Goal: Task Accomplishment & Management: Use online tool/utility

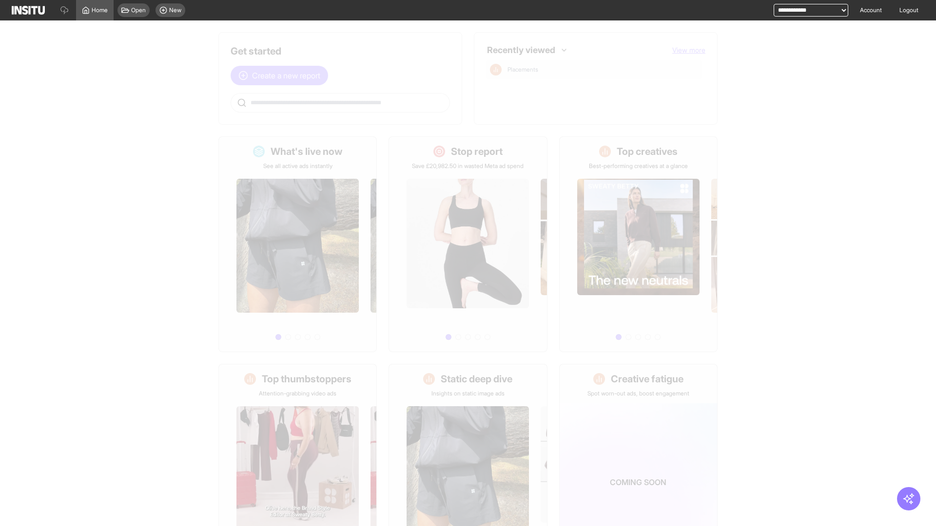
click at [282, 76] on span "Create a new report" at bounding box center [286, 76] width 68 height 12
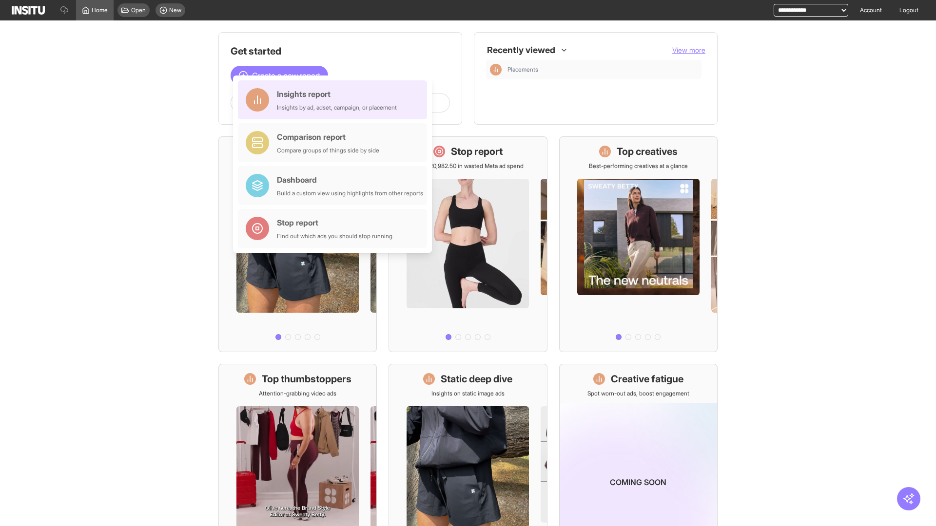
click at [335, 100] on div "Insights report Insights by ad, adset, campaign, or placement" at bounding box center [337, 99] width 120 height 23
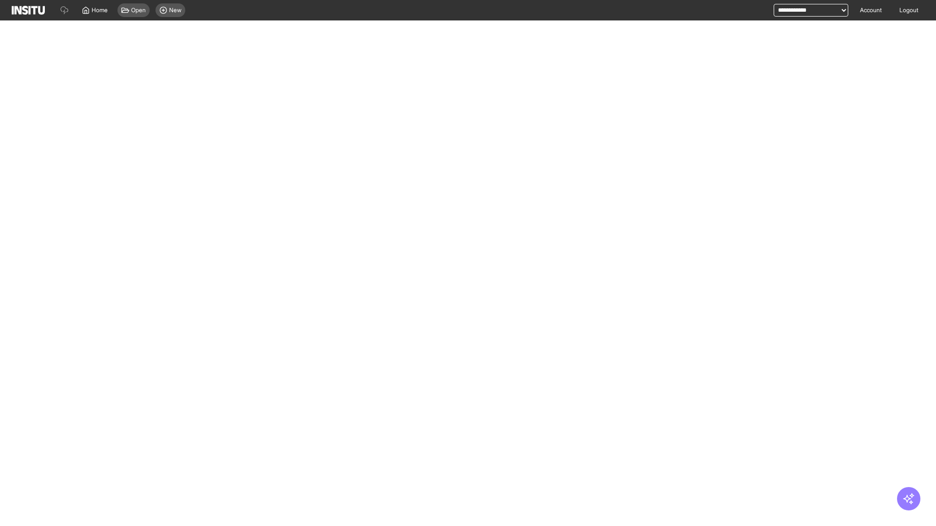
select select "**"
